Goal: Navigation & Orientation: Find specific page/section

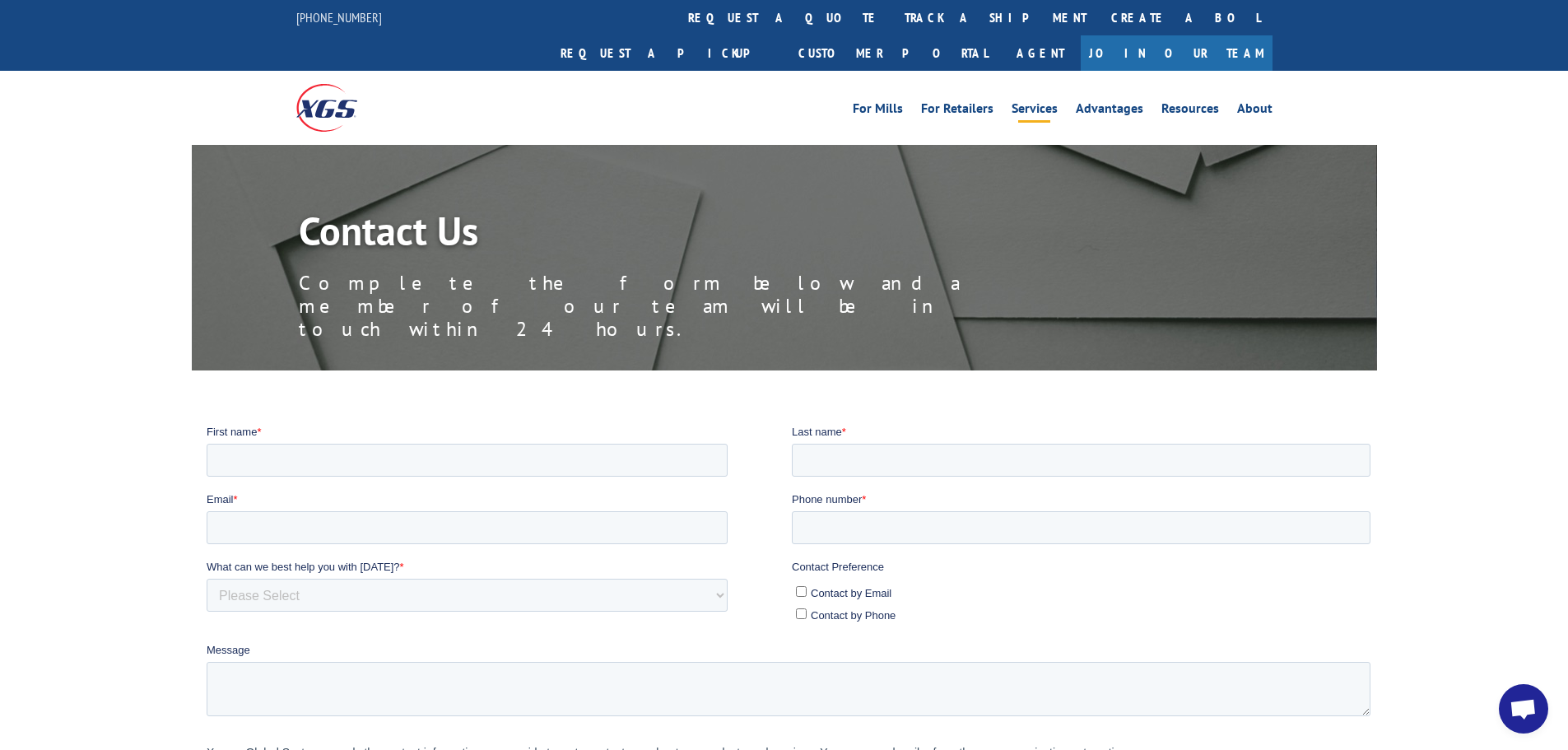
click at [1048, 102] on link "Services" at bounding box center [1034, 111] width 46 height 18
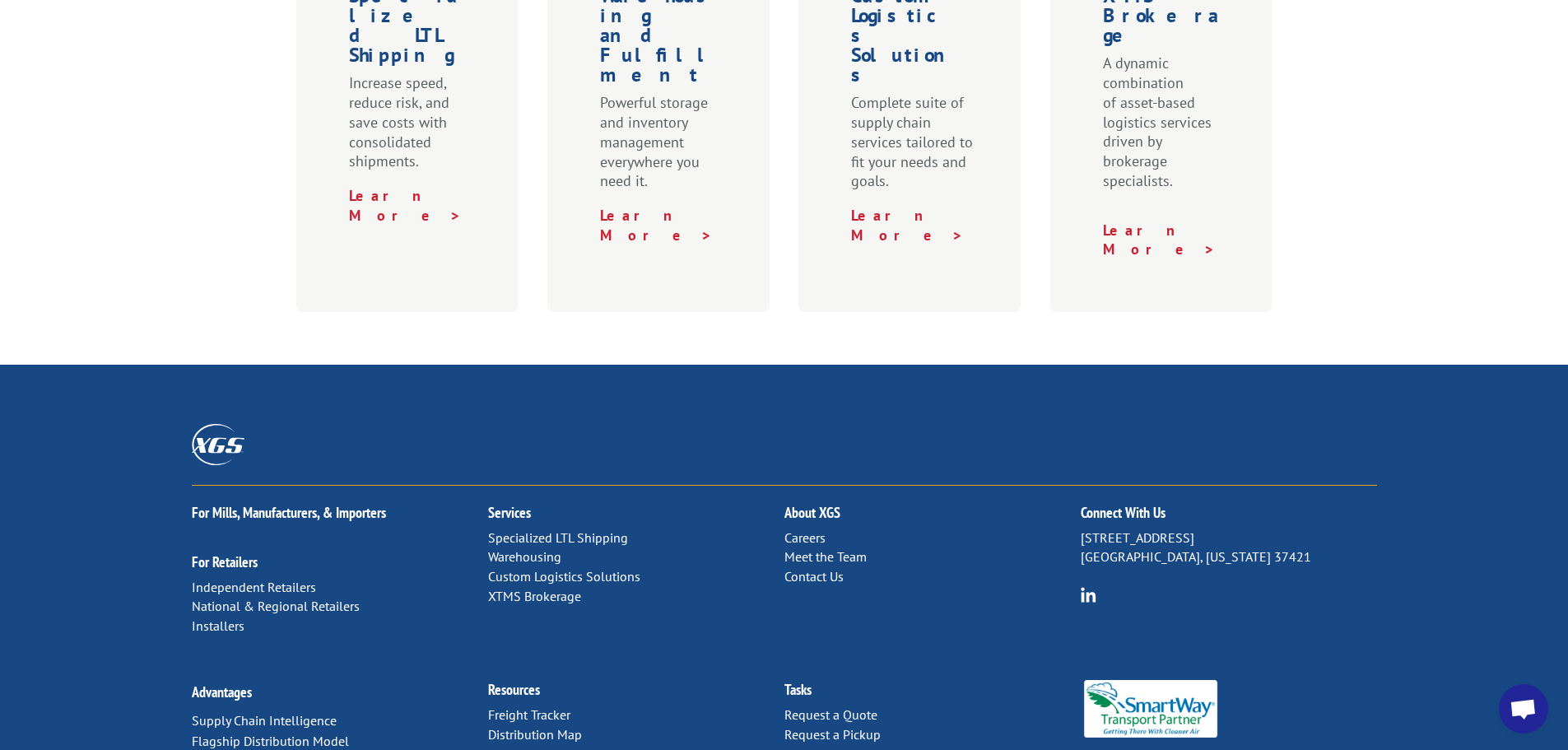
scroll to position [849, 0]
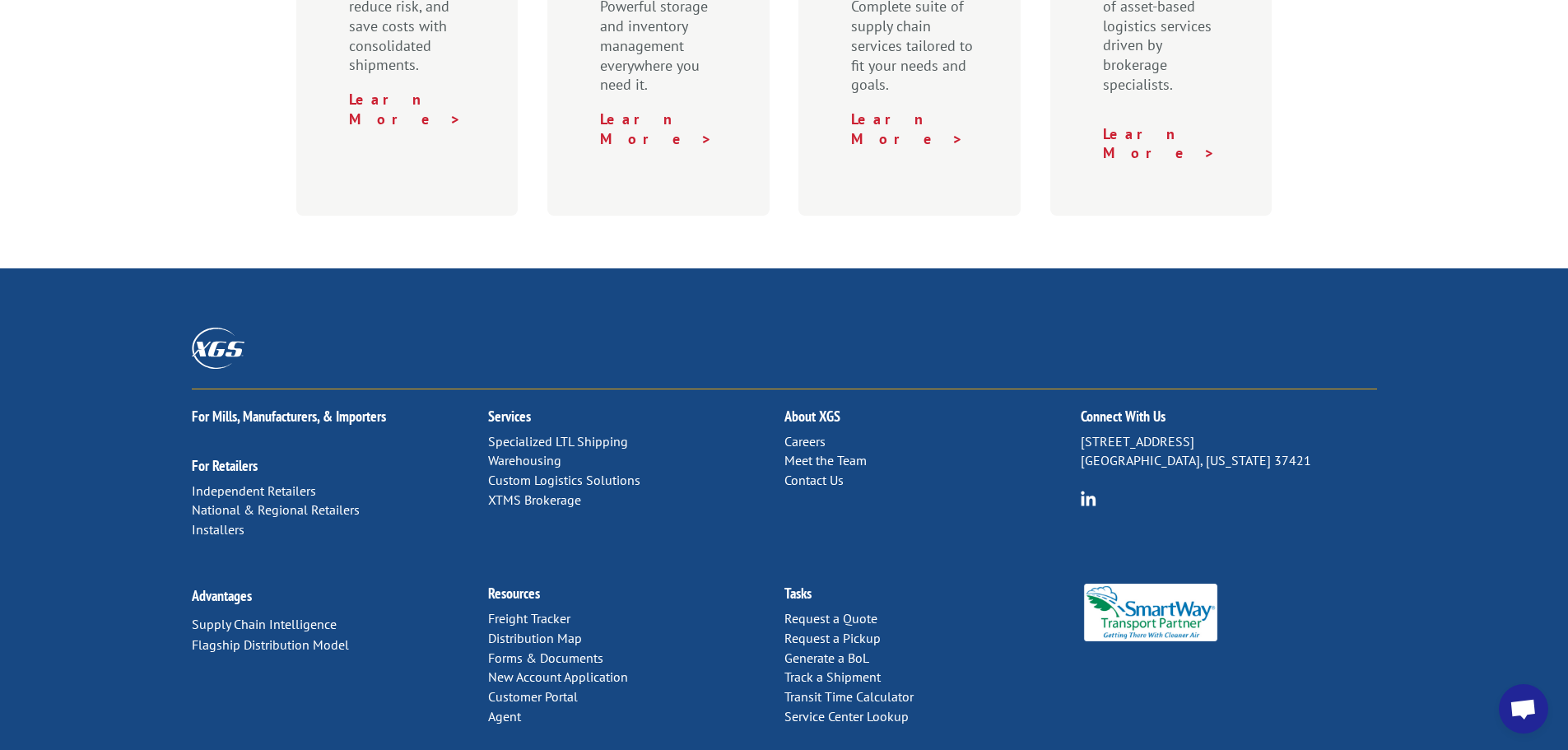
click at [822, 472] on link "Contact Us" at bounding box center [814, 480] width 59 height 17
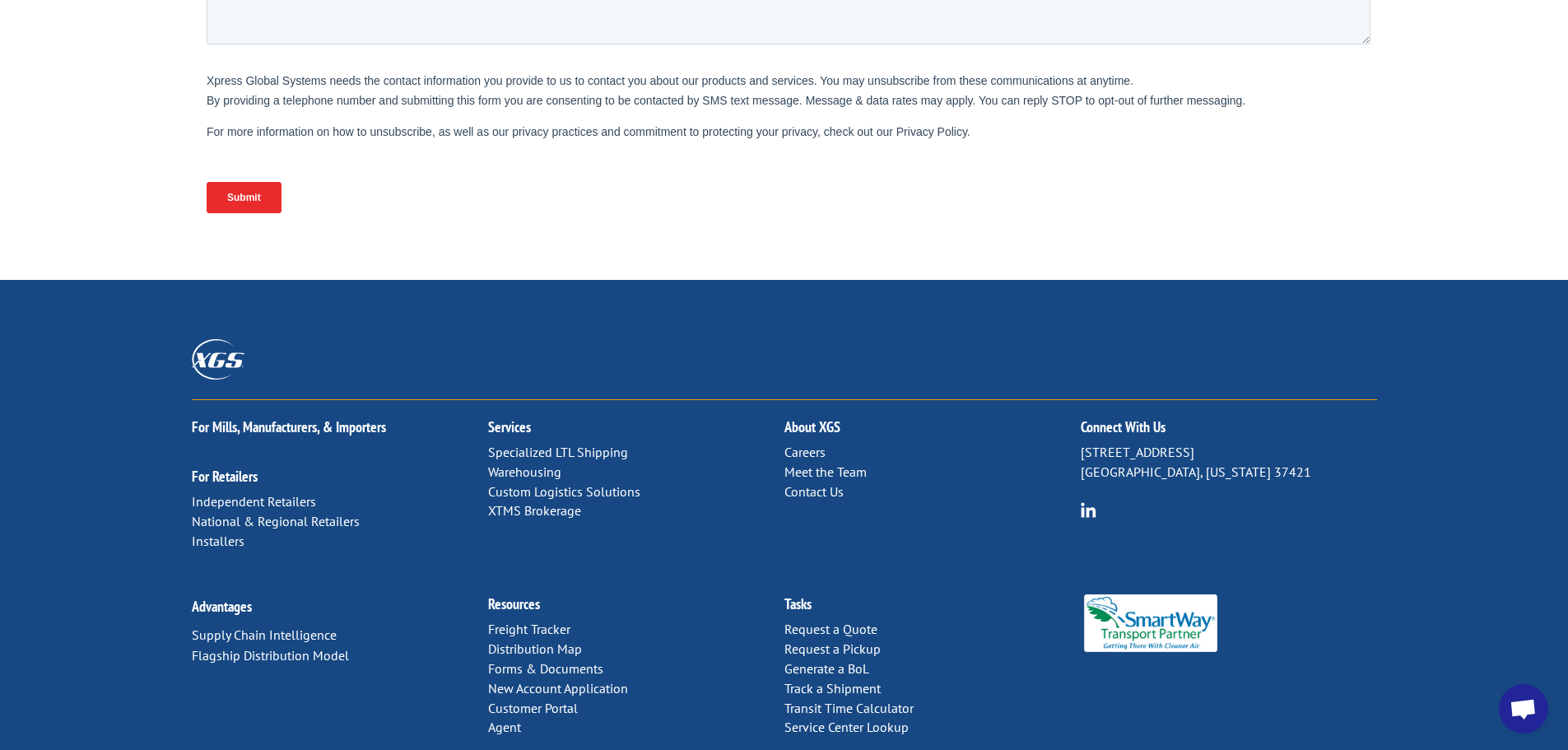
scroll to position [676, 0]
